Goal: Use online tool/utility: Utilize a website feature to perform a specific function

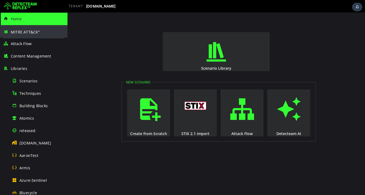
click at [23, 31] on span "MITRE ATT&CK ®" at bounding box center [25, 31] width 29 height 5
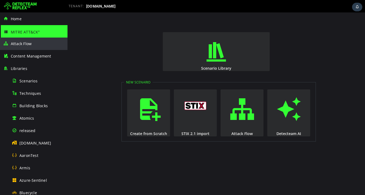
click at [24, 44] on span "Attack Flow" at bounding box center [21, 43] width 21 height 5
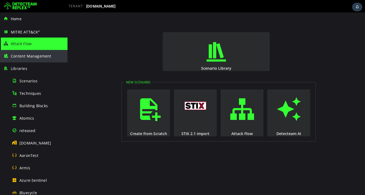
click at [25, 57] on span "Content Management" at bounding box center [31, 55] width 41 height 5
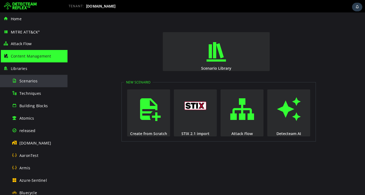
click at [23, 81] on span "Scenarios" at bounding box center [28, 80] width 18 height 5
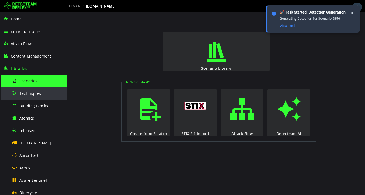
click at [29, 94] on span "Techniques" at bounding box center [30, 93] width 22 height 5
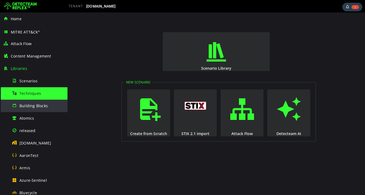
click at [31, 109] on div "Building Blocks" at bounding box center [38, 106] width 52 height 12
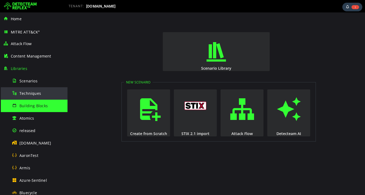
click at [32, 93] on span "Techniques" at bounding box center [30, 93] width 22 height 5
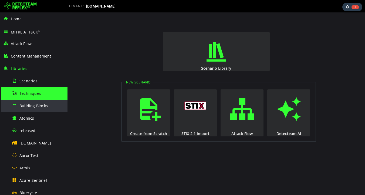
click at [34, 107] on span "Building Blocks" at bounding box center [33, 105] width 28 height 5
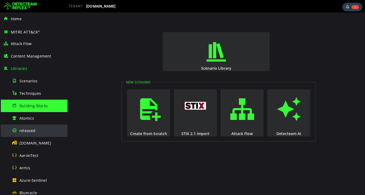
click at [29, 132] on span "released" at bounding box center [27, 130] width 16 height 5
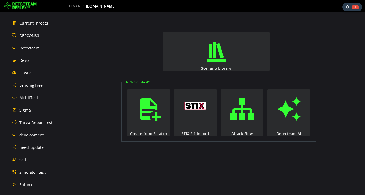
scroll to position [241, 0]
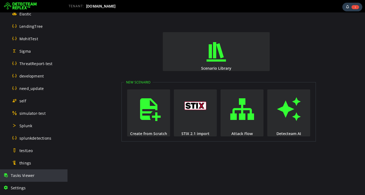
click at [29, 177] on span "Tasks Viewer" at bounding box center [23, 175] width 24 height 5
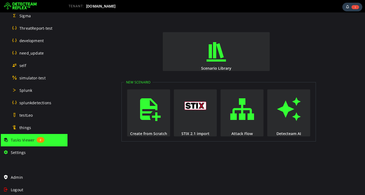
scroll to position [277, 0]
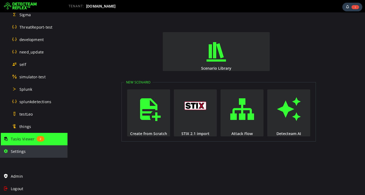
click at [16, 153] on span "Settings" at bounding box center [18, 151] width 15 height 5
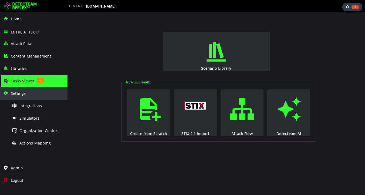
click at [21, 93] on span "Settings" at bounding box center [18, 93] width 15 height 5
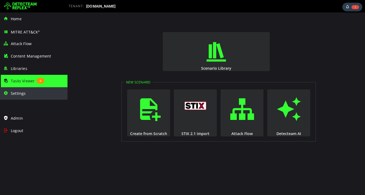
click at [18, 93] on span "Settings" at bounding box center [18, 93] width 15 height 5
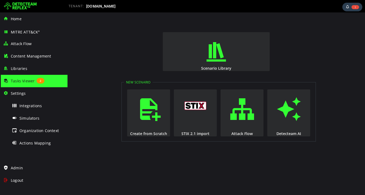
click at [23, 81] on span "Tasks Viewer" at bounding box center [23, 80] width 24 height 5
click at [26, 118] on span "Simulators" at bounding box center [29, 118] width 20 height 5
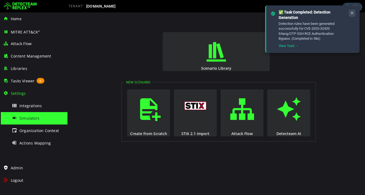
click at [352, 14] on icon at bounding box center [352, 13] width 4 height 5
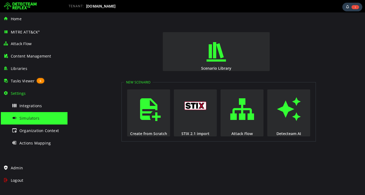
click at [39, 117] on div "Simulators" at bounding box center [38, 118] width 52 height 12
click at [102, 6] on span "[DOMAIN_NAME]" at bounding box center [101, 6] width 30 height 4
click at [24, 108] on span "Integrations" at bounding box center [30, 105] width 22 height 5
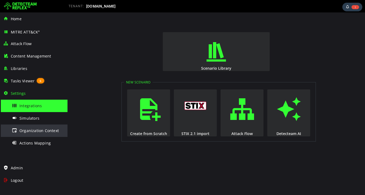
click at [35, 131] on span "Organization Context" at bounding box center [38, 130] width 39 height 5
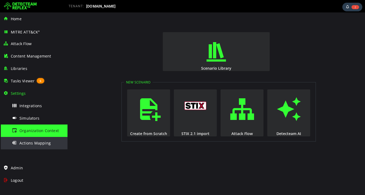
click at [32, 144] on span "Actions Mapping" at bounding box center [34, 142] width 31 height 5
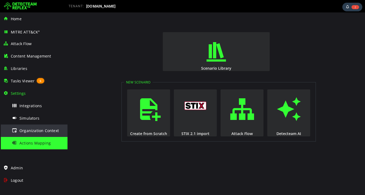
click at [33, 129] on span "Organization Context" at bounding box center [38, 130] width 39 height 5
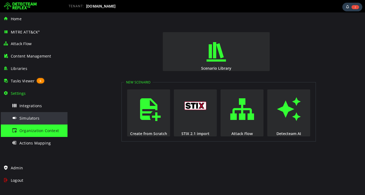
click at [28, 117] on span "Simulators" at bounding box center [29, 118] width 20 height 5
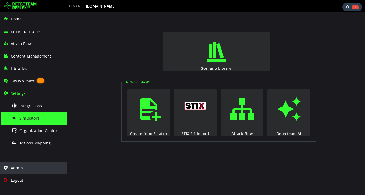
click at [15, 168] on span "Admin" at bounding box center [17, 167] width 12 height 5
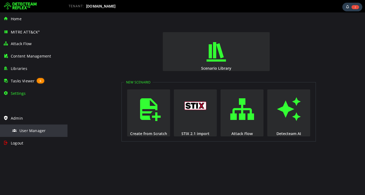
click at [37, 132] on span "User Manager" at bounding box center [32, 130] width 26 height 5
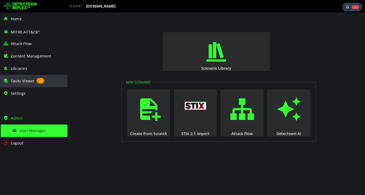
click at [21, 83] on span "Tasks Viewer" at bounding box center [23, 80] width 24 height 5
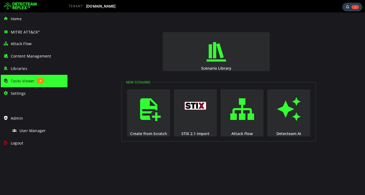
click at [26, 8] on img at bounding box center [20, 6] width 33 height 9
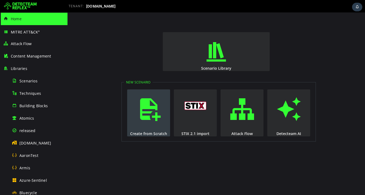
click at [150, 115] on span "button" at bounding box center [148, 109] width 5 height 37
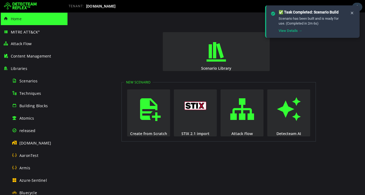
click at [21, 4] on img at bounding box center [20, 6] width 33 height 9
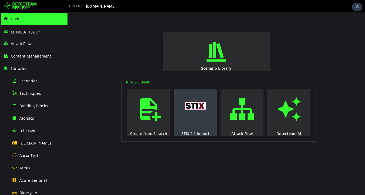
click at [197, 119] on button "STIX 2.1 import" at bounding box center [195, 112] width 43 height 47
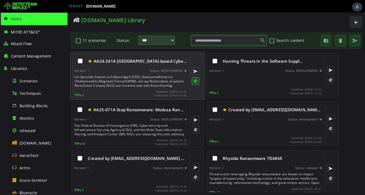
click at [196, 81] on button at bounding box center [196, 81] width 8 height 8
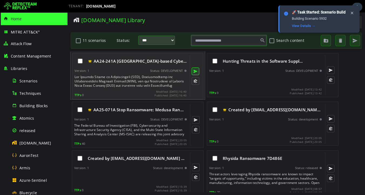
click at [195, 70] on button at bounding box center [196, 72] width 8 height 8
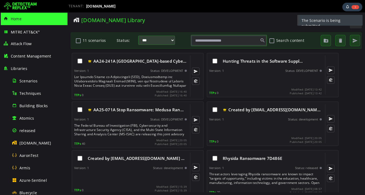
click at [28, 6] on img at bounding box center [20, 6] width 33 height 9
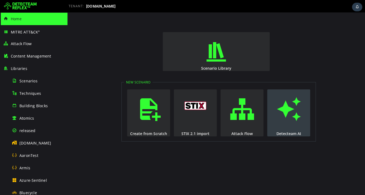
click at [287, 114] on span "button" at bounding box center [288, 109] width 5 height 37
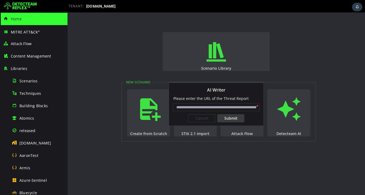
paste input "**********"
type input "**********"
click at [237, 119] on div "Submit" at bounding box center [230, 118] width 27 height 8
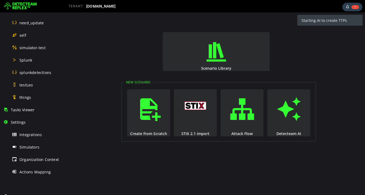
scroll to position [327, 0]
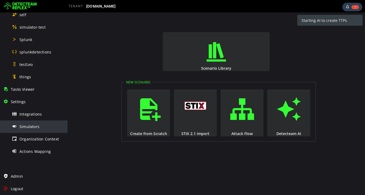
click at [32, 127] on span "Simulators" at bounding box center [29, 126] width 20 height 5
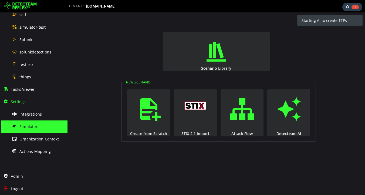
click at [96, 7] on span "[DOMAIN_NAME]" at bounding box center [101, 6] width 30 height 4
click at [39, 141] on span "Organization Context" at bounding box center [38, 138] width 39 height 5
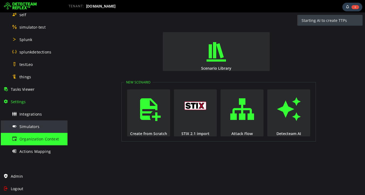
click at [32, 126] on span "Simulators" at bounding box center [29, 126] width 20 height 5
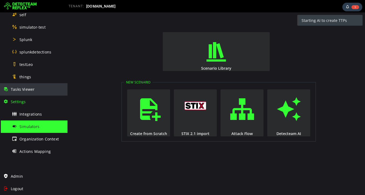
click at [28, 90] on span "Tasks Viewer" at bounding box center [23, 89] width 24 height 5
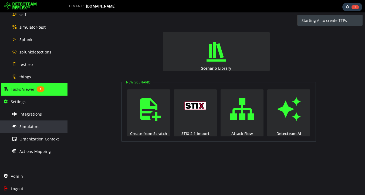
click at [21, 125] on span "Simulators" at bounding box center [29, 126] width 20 height 5
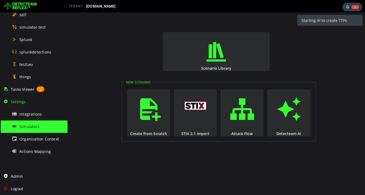
click at [41, 126] on div "Simulators" at bounding box center [38, 126] width 52 height 12
